Goal: Task Accomplishment & Management: Use online tool/utility

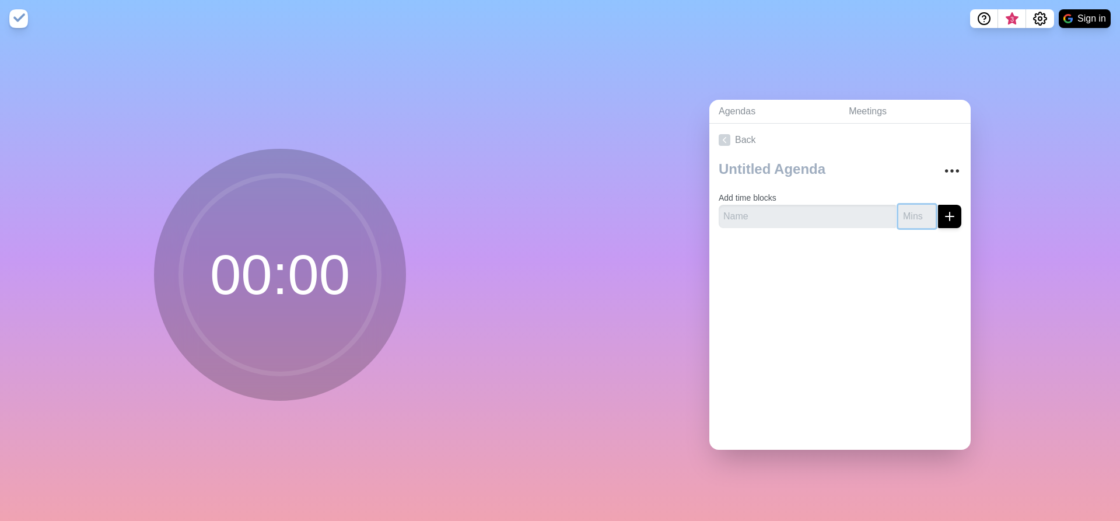
click at [899, 212] on input "number" at bounding box center [917, 216] width 37 height 23
type input "17"
click at [806, 215] on input "text" at bounding box center [807, 216] width 177 height 23
type input "[PERSON_NAME]"
click at [943, 209] on icon "submit" at bounding box center [950, 216] width 14 height 14
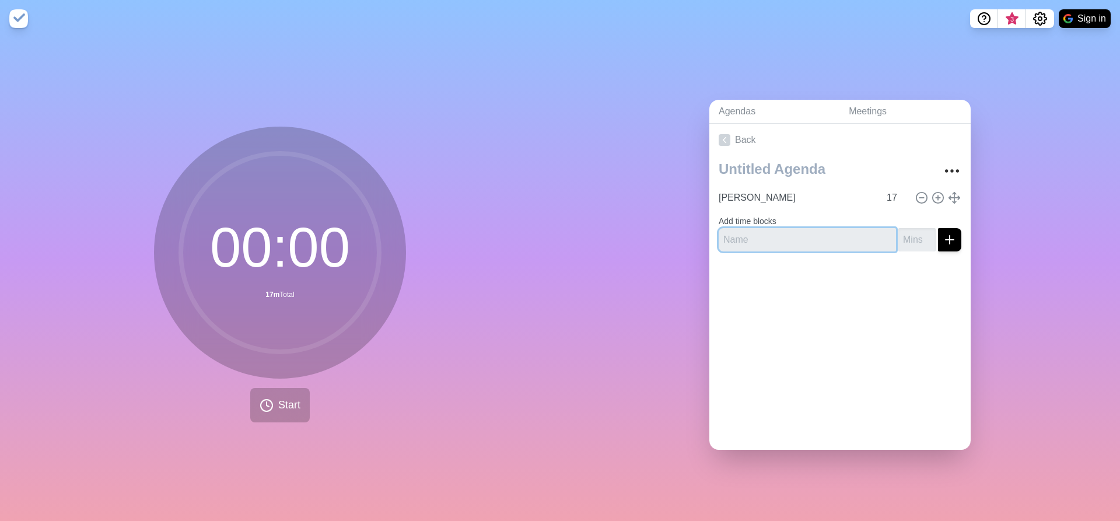
click at [768, 240] on input "text" at bounding box center [807, 239] width 177 height 23
type input "[PERSON_NAME]"
click at [911, 235] on input "number" at bounding box center [917, 239] width 37 height 23
type input "17"
click at [946, 235] on button "submit" at bounding box center [949, 239] width 23 height 23
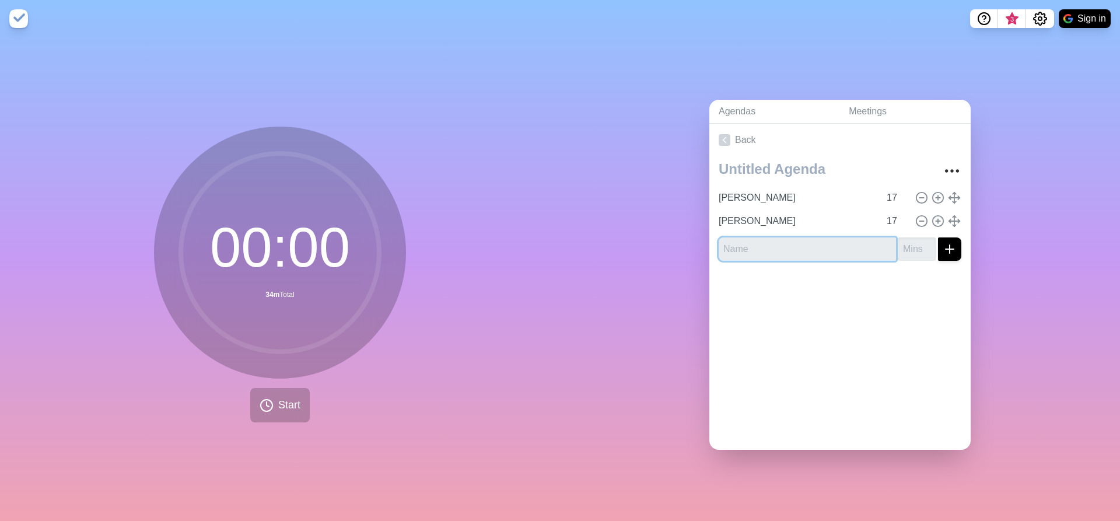
click at [815, 251] on input "text" at bounding box center [807, 248] width 177 height 23
type input "[PERSON_NAME]"
click at [910, 246] on input "number" at bounding box center [917, 248] width 37 height 23
type input "17"
click at [943, 250] on icon "submit" at bounding box center [950, 249] width 14 height 14
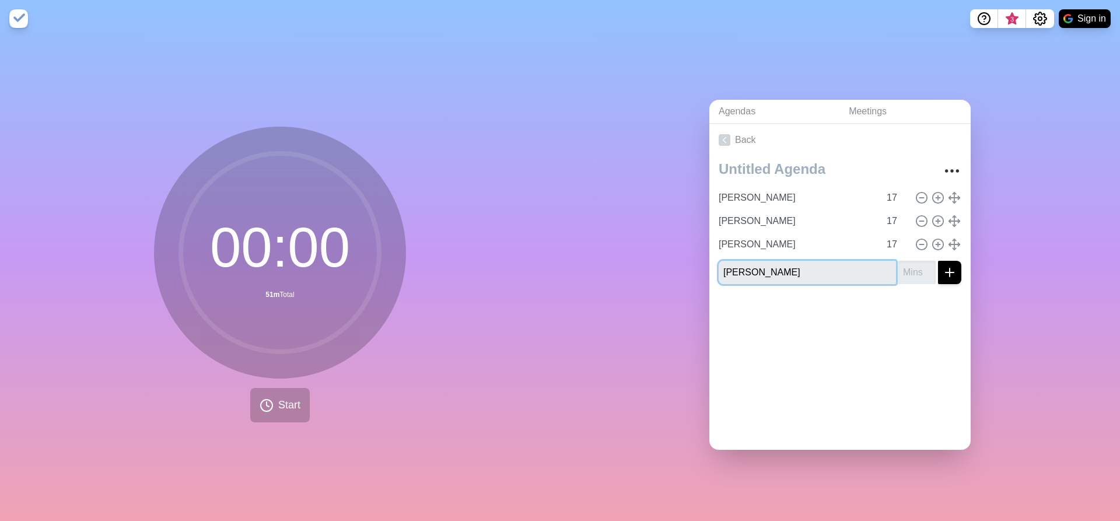
type input "[PERSON_NAME]"
click at [899, 265] on input "number" at bounding box center [917, 272] width 37 height 23
type input "17"
click at [943, 271] on icon "submit" at bounding box center [950, 272] width 14 height 14
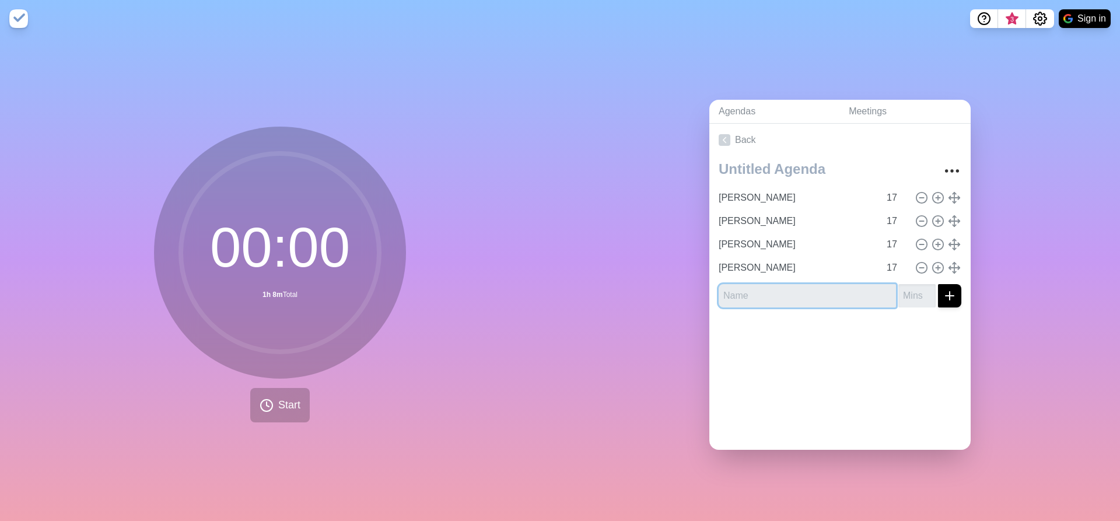
click at [837, 298] on input "text" at bounding box center [807, 295] width 177 height 23
type input "[PERSON_NAME]"
click at [900, 286] on input "number" at bounding box center [917, 295] width 37 height 23
type input "17"
click at [946, 296] on line "submit" at bounding box center [950, 296] width 8 height 0
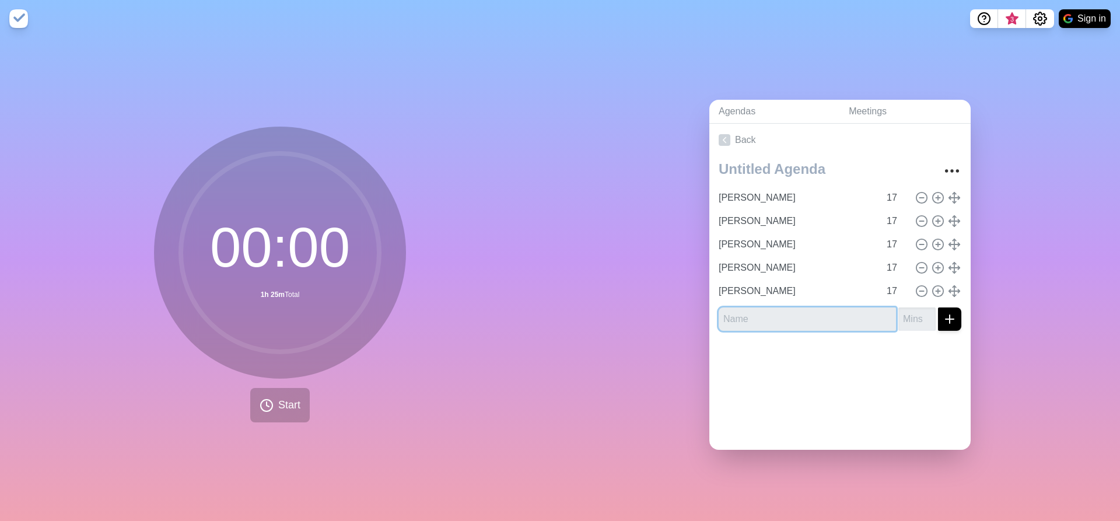
click at [743, 315] on input "text" at bounding box center [807, 318] width 177 height 23
click at [736, 317] on input "text" at bounding box center [807, 318] width 177 height 23
type input "[PERSON_NAME]"
click at [899, 316] on input "number" at bounding box center [917, 318] width 37 height 23
type input "17"
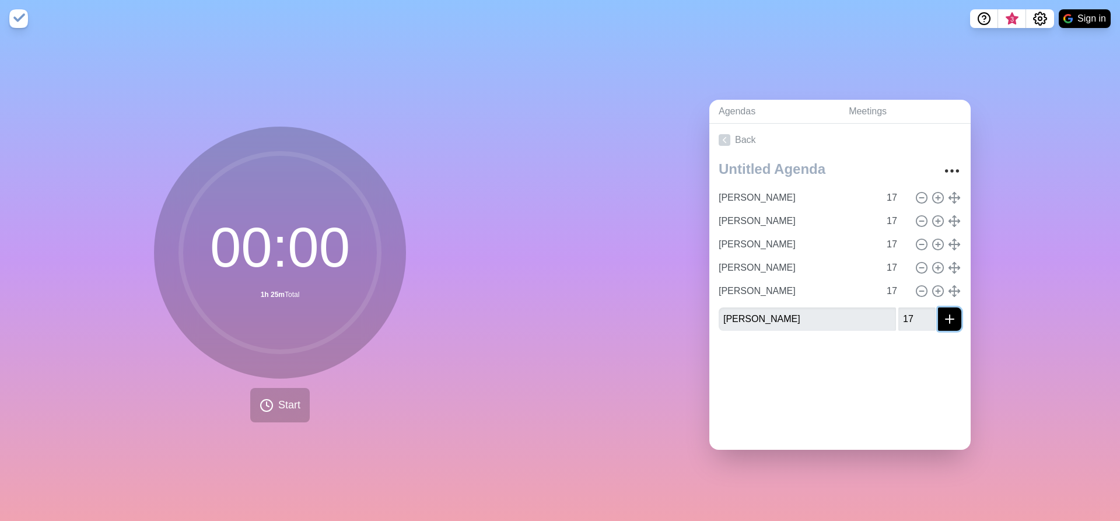
click at [943, 316] on icon "submit" at bounding box center [950, 319] width 14 height 14
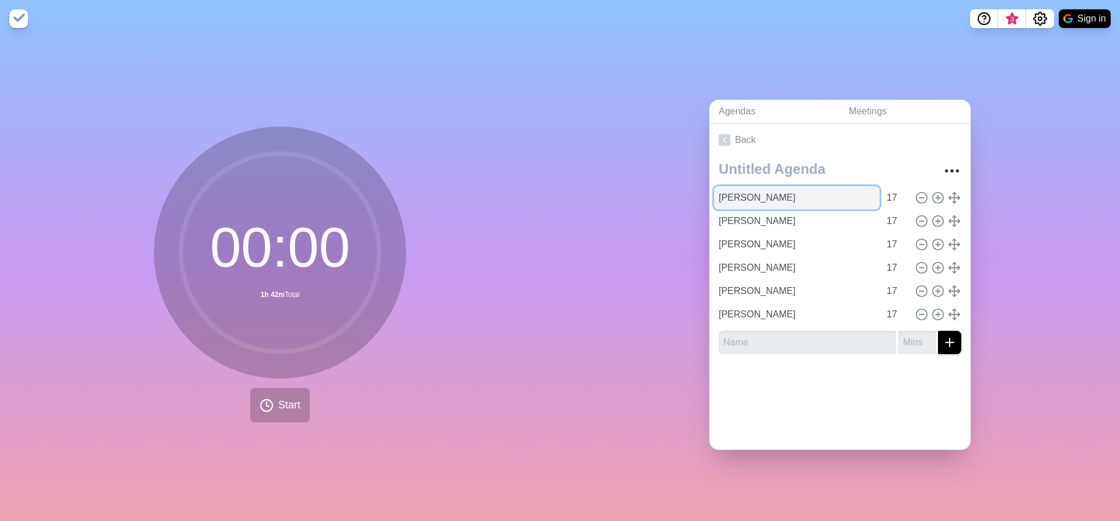
click at [743, 193] on input "[PERSON_NAME]" at bounding box center [797, 197] width 166 height 23
click at [938, 195] on line at bounding box center [938, 197] width 0 height 4
type input "[PERSON_NAME]"
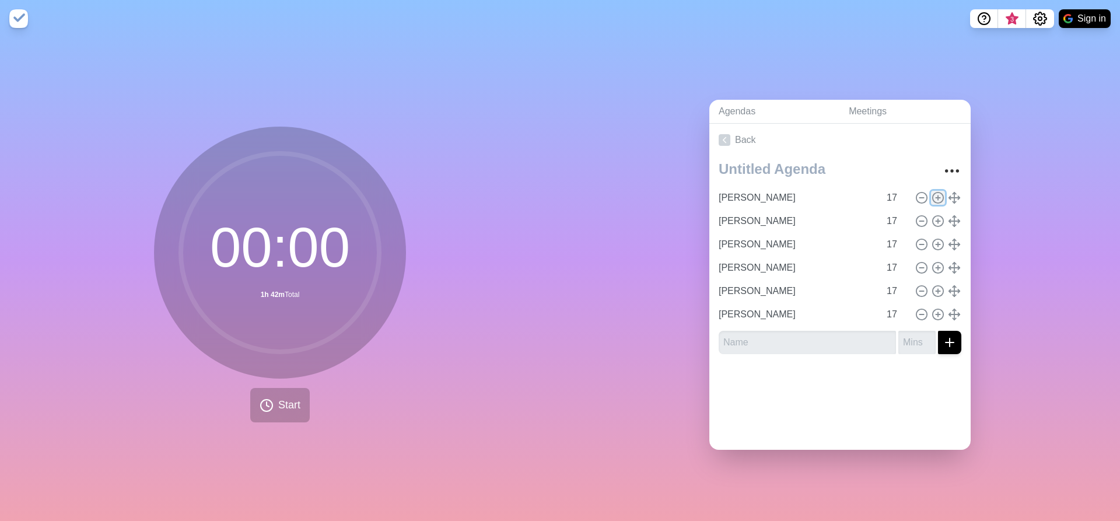
type input "[PERSON_NAME]"
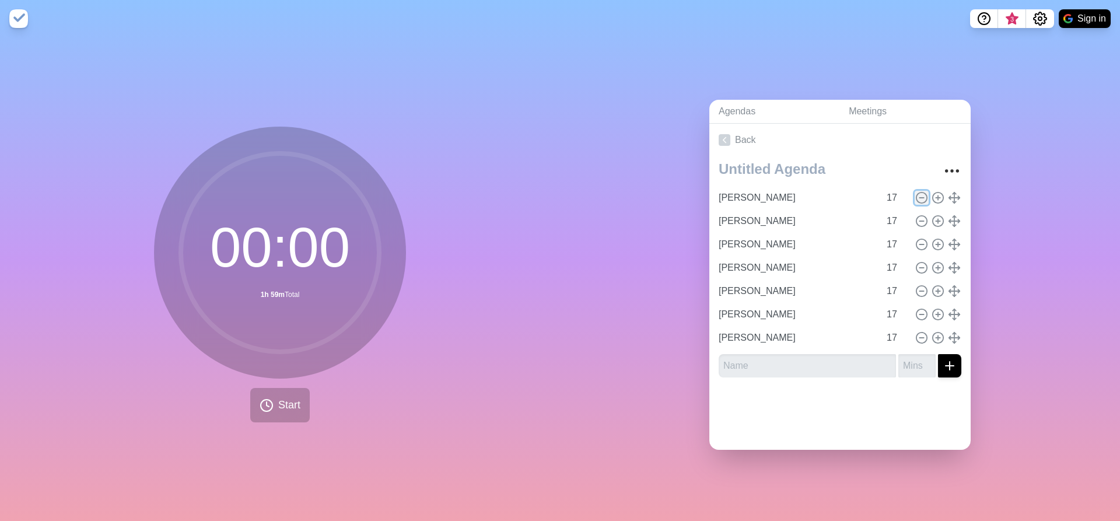
click at [915, 191] on icon at bounding box center [921, 197] width 13 height 13
type input "[PERSON_NAME]"
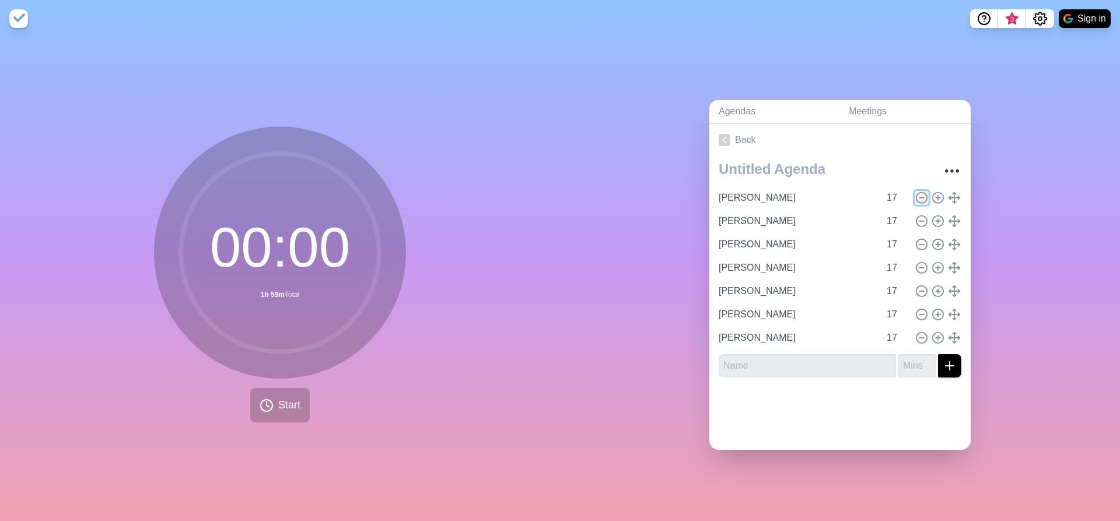
type input "[PERSON_NAME]"
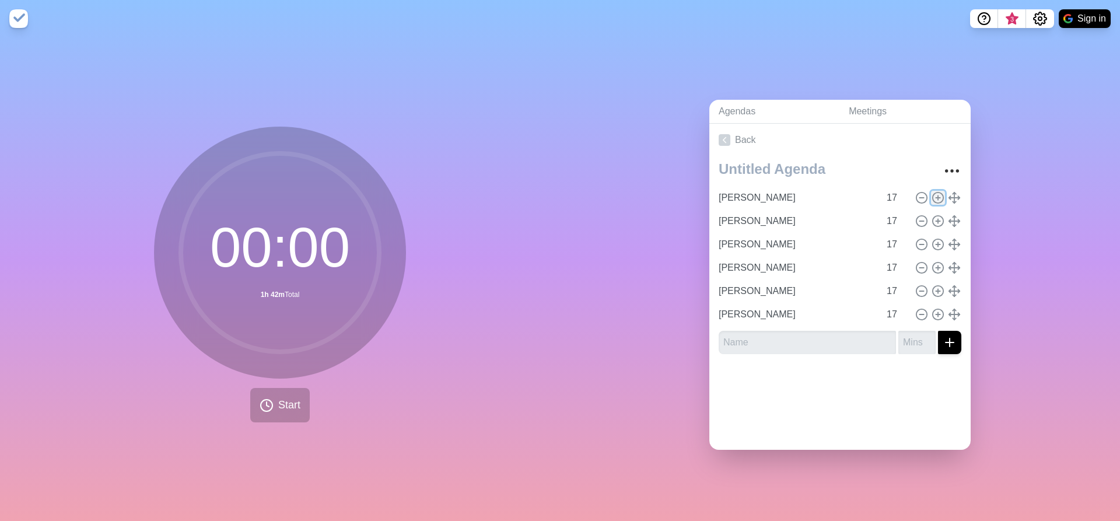
click at [933, 195] on circle at bounding box center [938, 197] width 11 height 11
type input "[PERSON_NAME]"
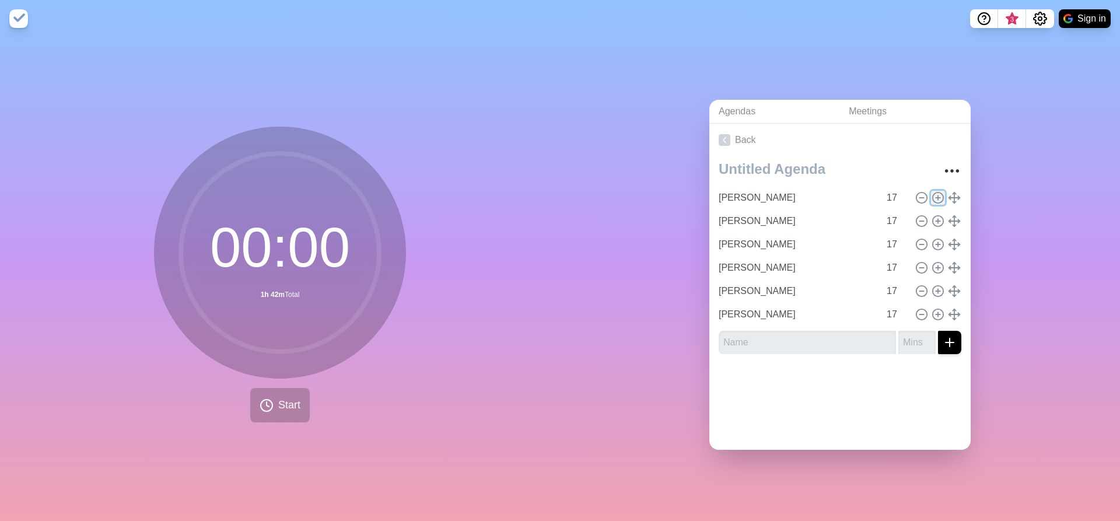
type input "[PERSON_NAME]"
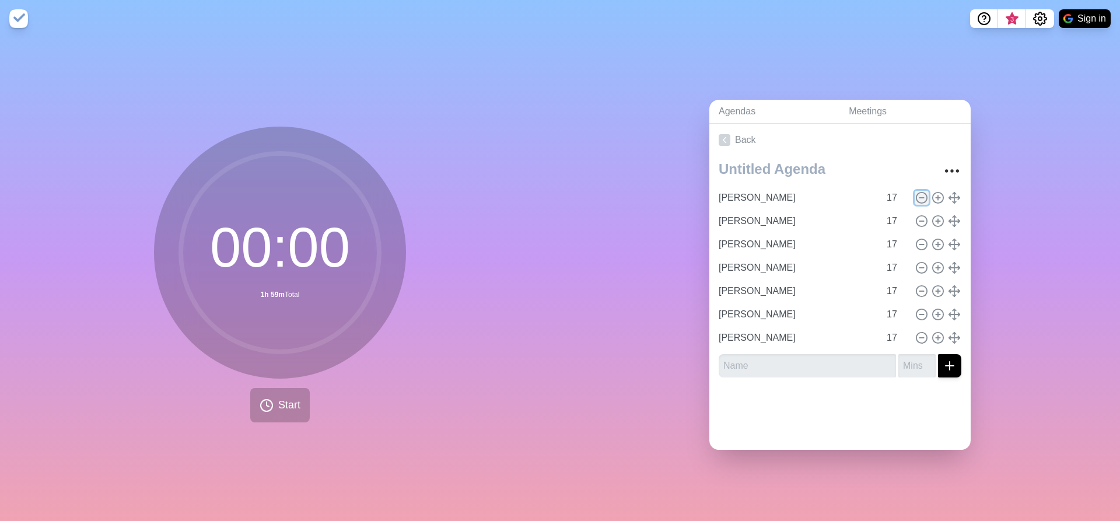
click at [915, 194] on icon at bounding box center [921, 197] width 13 height 13
type input "[PERSON_NAME]"
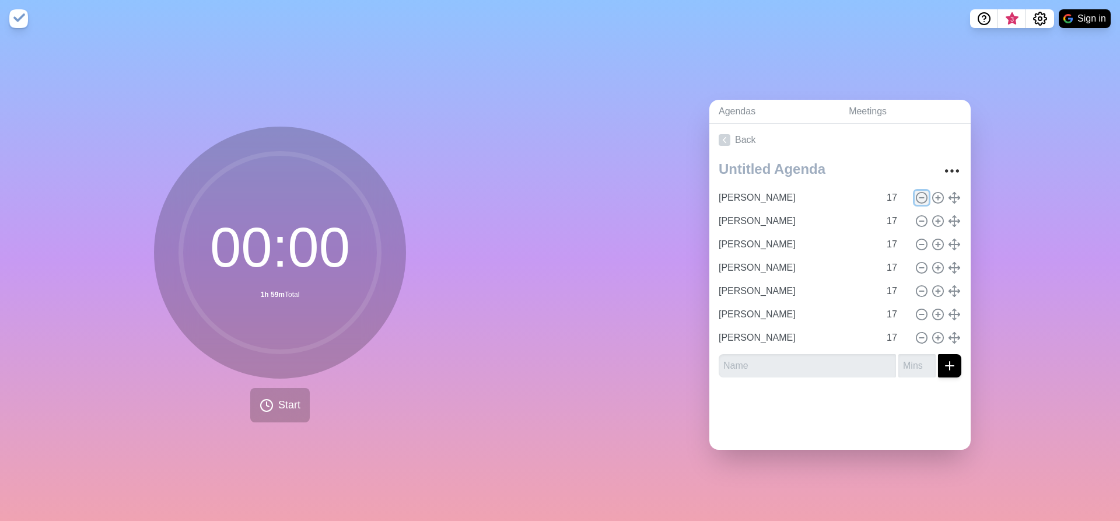
type input "[PERSON_NAME]"
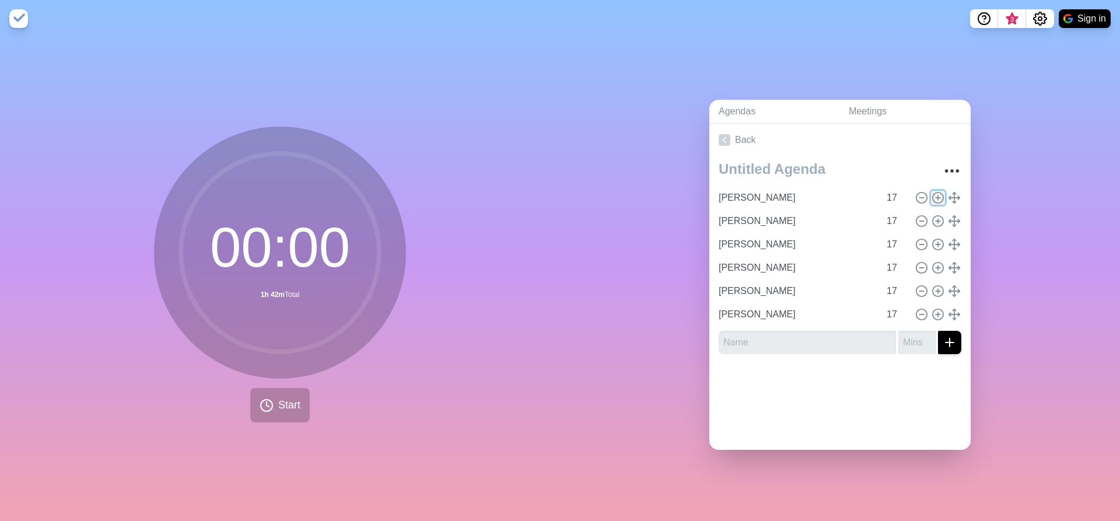
click at [932, 193] on icon at bounding box center [938, 197] width 13 height 13
type input "[PERSON_NAME]"
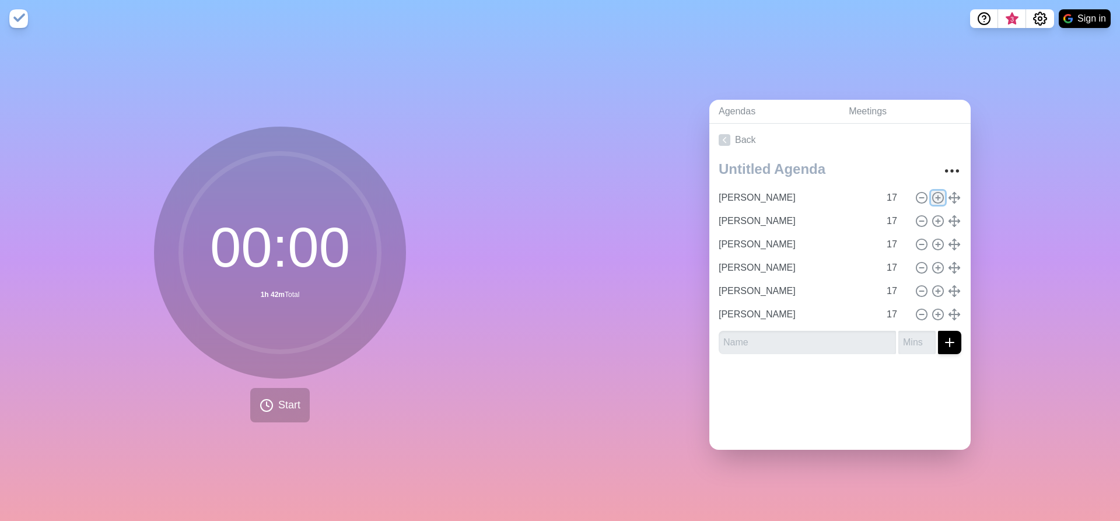
type input "[PERSON_NAME]"
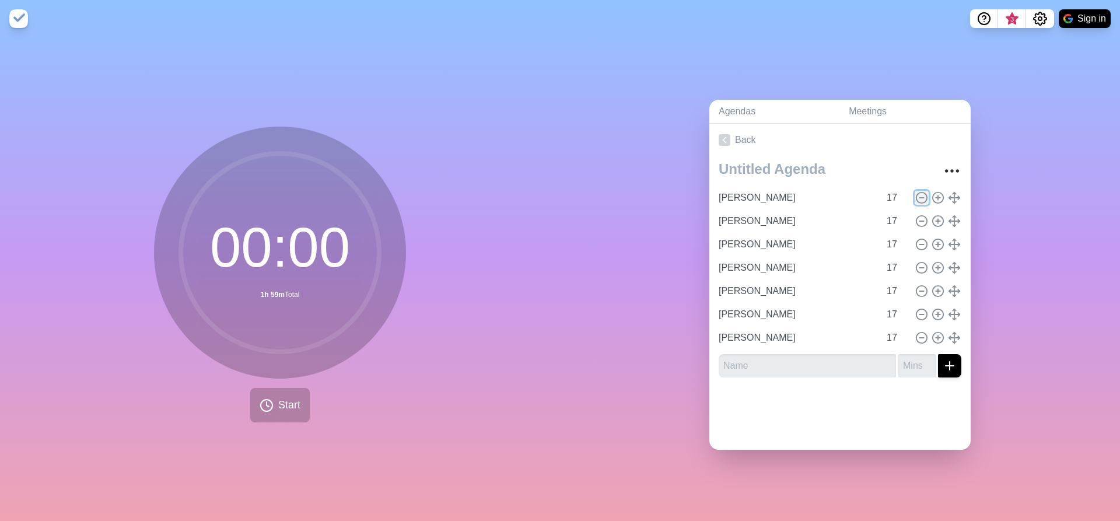
click at [915, 194] on icon at bounding box center [921, 197] width 13 height 13
type input "[PERSON_NAME]"
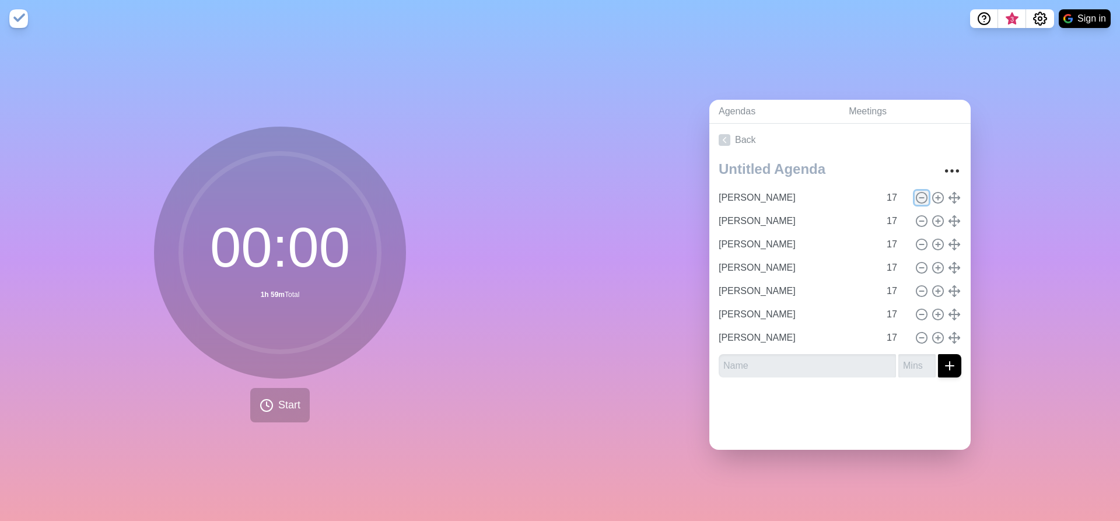
type input "[PERSON_NAME]"
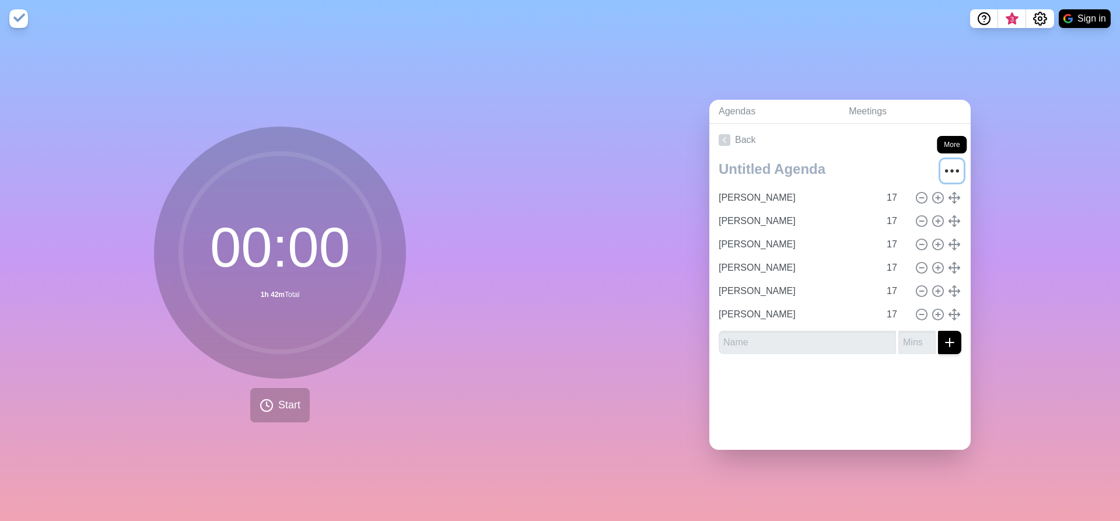
click at [943, 162] on icon "More" at bounding box center [952, 171] width 19 height 19
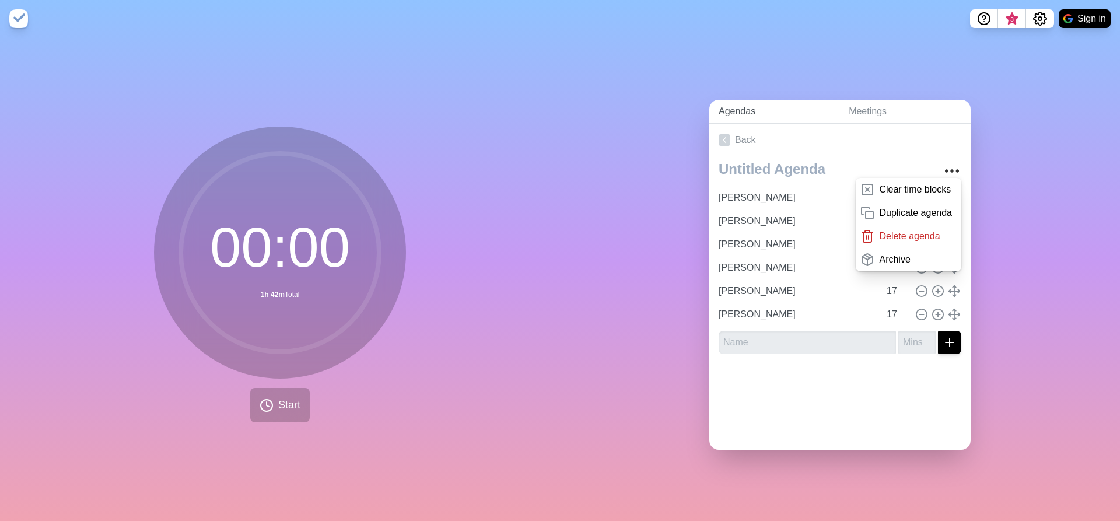
click at [795, 110] on link "Agendas" at bounding box center [775, 112] width 130 height 24
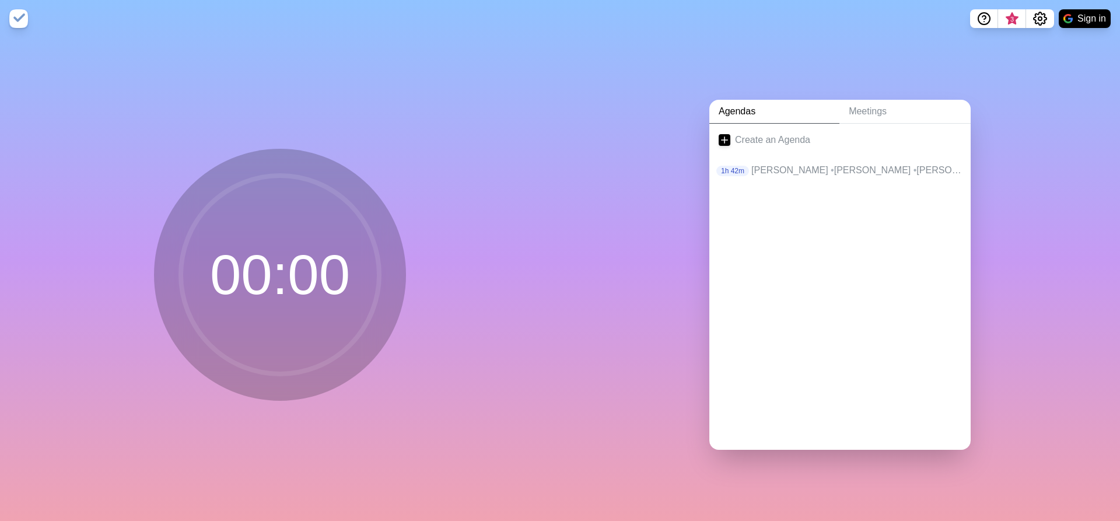
click at [773, 106] on link "Agendas" at bounding box center [775, 112] width 130 height 24
click at [765, 170] on p "[PERSON_NAME] • [PERSON_NAME] • [PERSON_NAME] • [PERSON_NAME] • [PERSON_NAME] •…" at bounding box center [857, 170] width 210 height 14
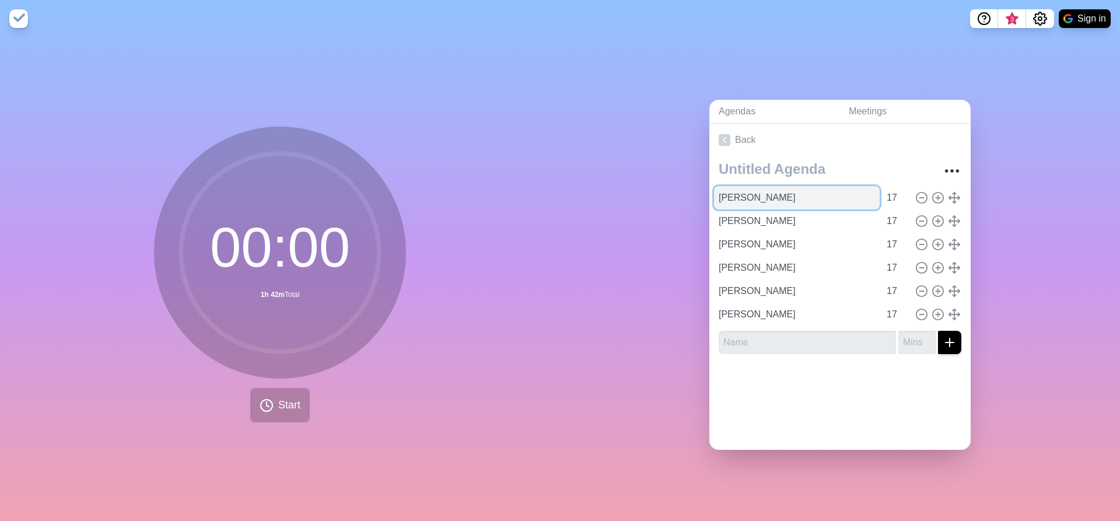
click at [737, 196] on input "[PERSON_NAME]" at bounding box center [797, 197] width 166 height 23
